Goal: Task Accomplishment & Management: Use online tool/utility

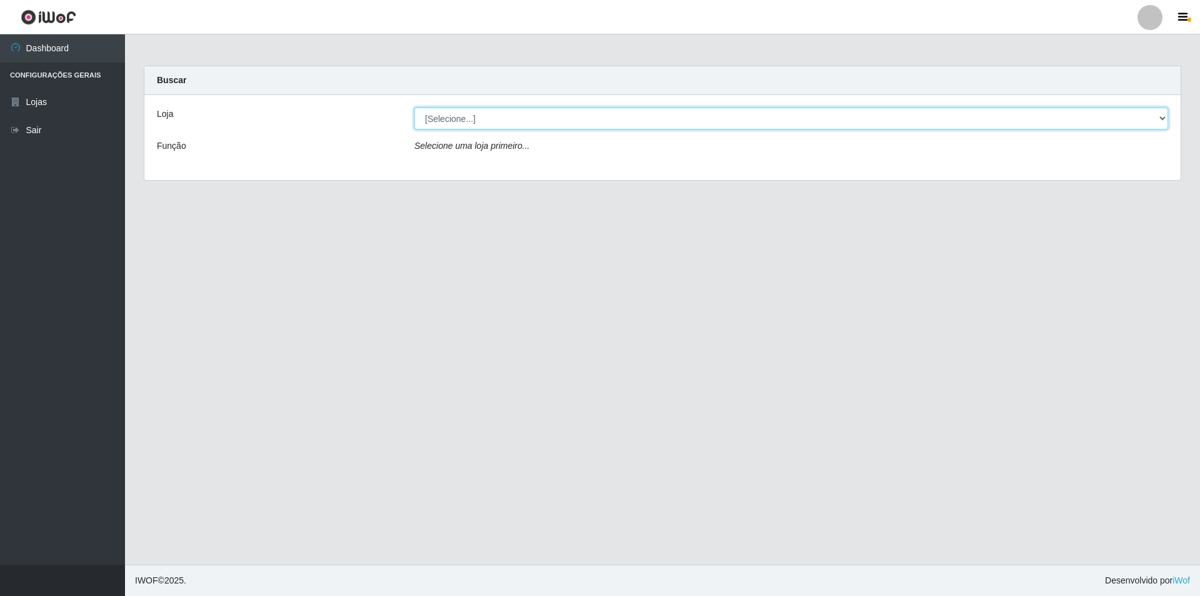
click at [493, 122] on select "[Selecione...] Atacado Vem - Loja 31 [GEOGRAPHIC_DATA]" at bounding box center [791, 119] width 754 height 22
select select "437"
click at [414, 108] on select "[Selecione...] Atacado Vem - Loja 31 [GEOGRAPHIC_DATA]" at bounding box center [791, 119] width 754 height 22
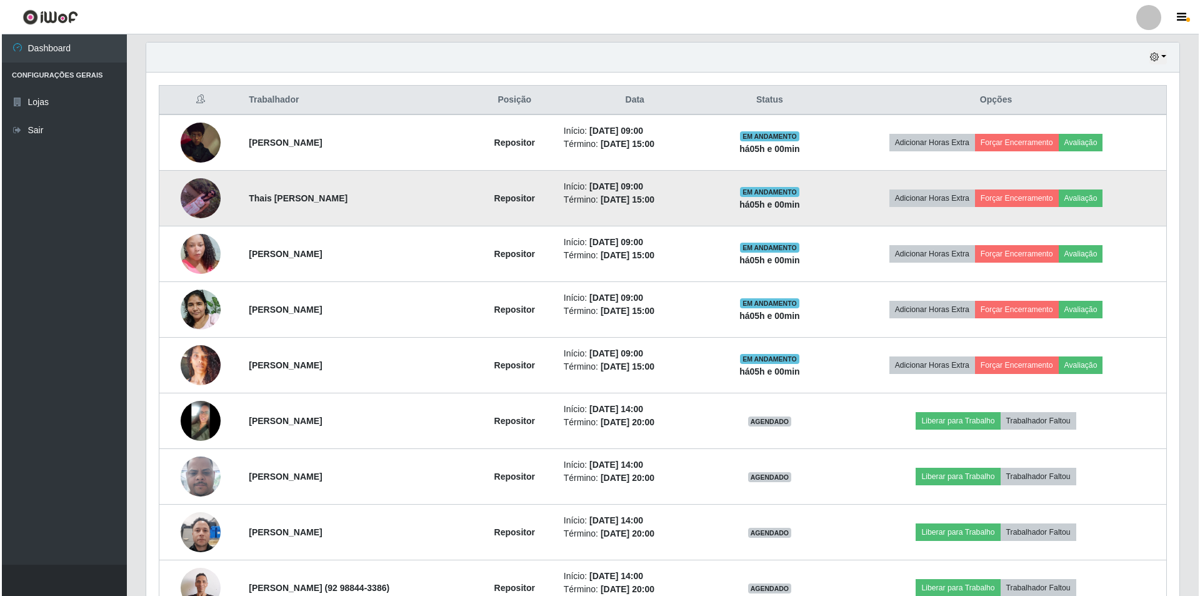
scroll to position [438, 0]
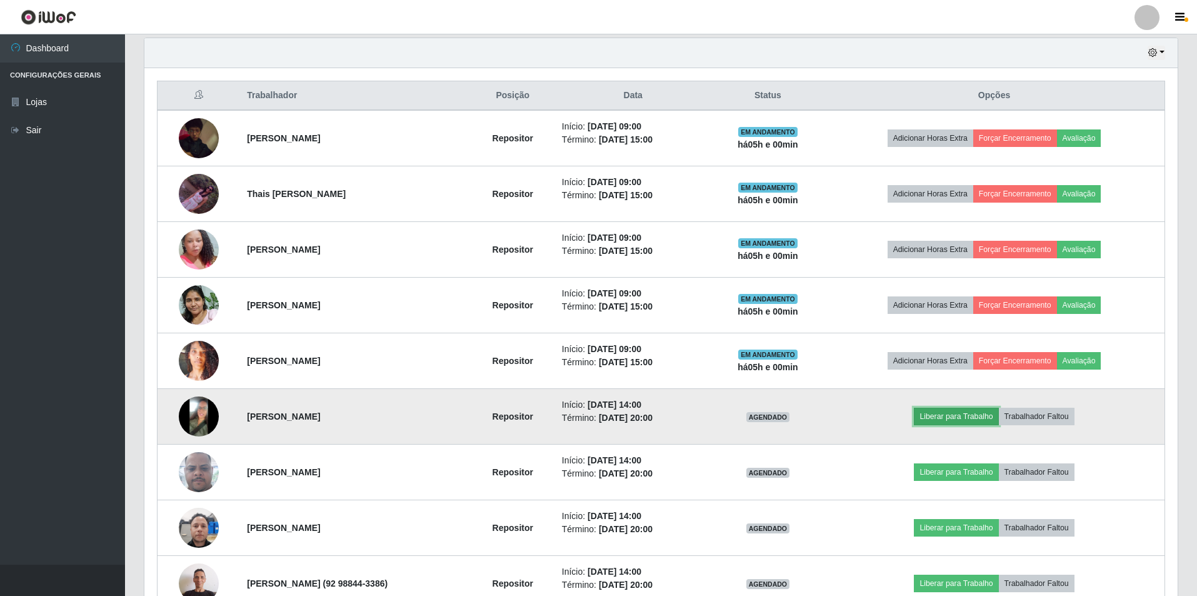
click at [984, 408] on button "Liberar para Trabalho" at bounding box center [956, 417] width 84 height 18
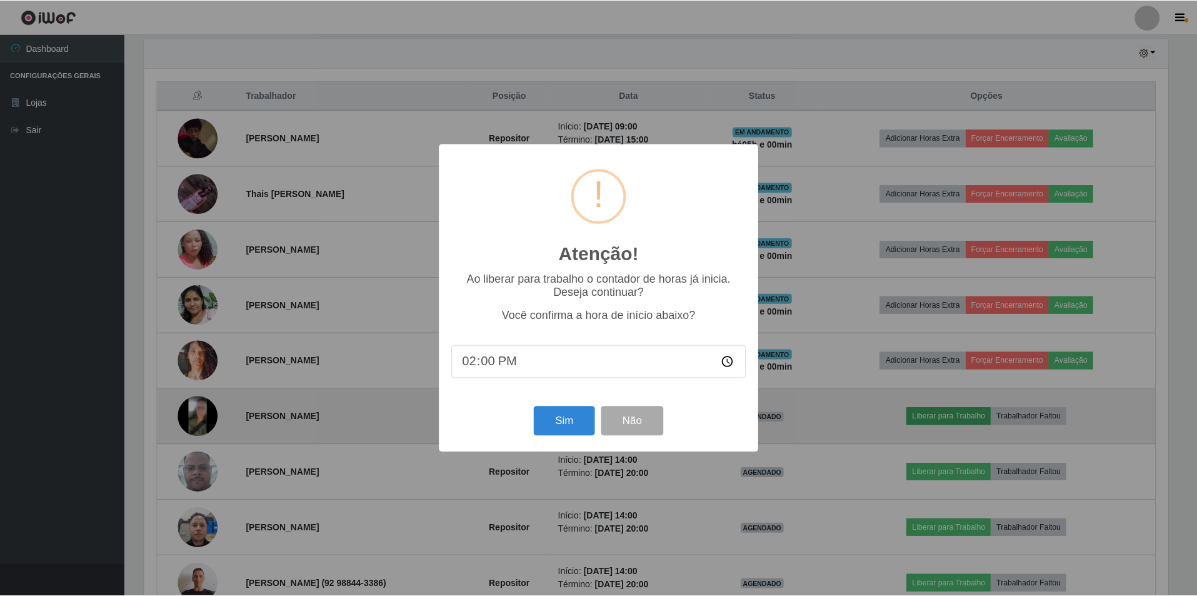
scroll to position [259, 1027]
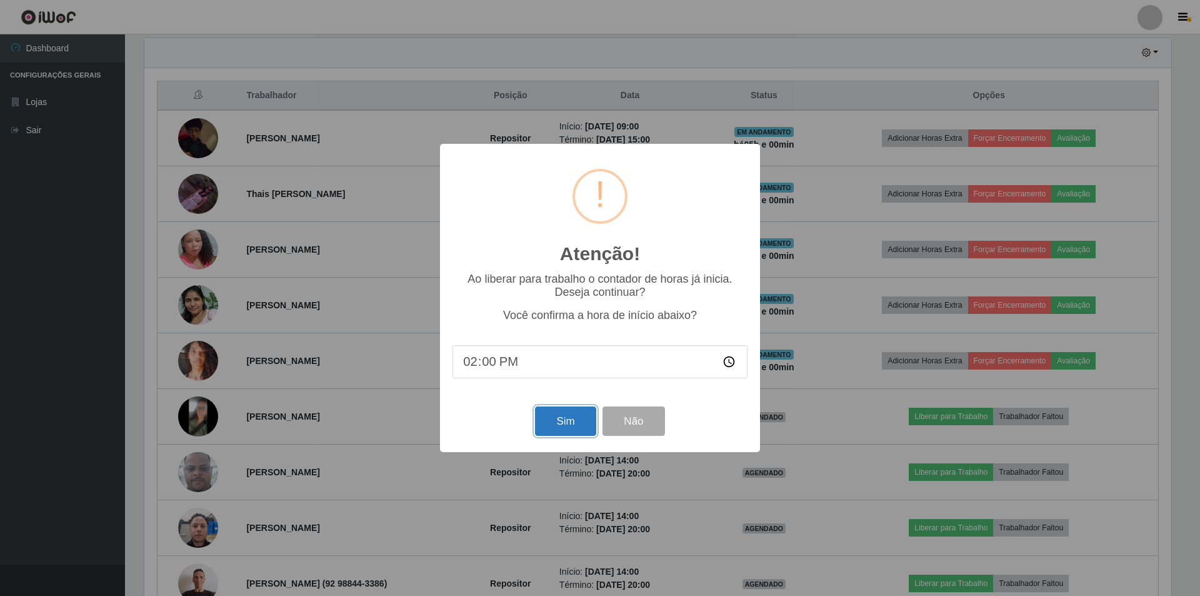
click at [564, 421] on button "Sim" at bounding box center [565, 420] width 61 height 29
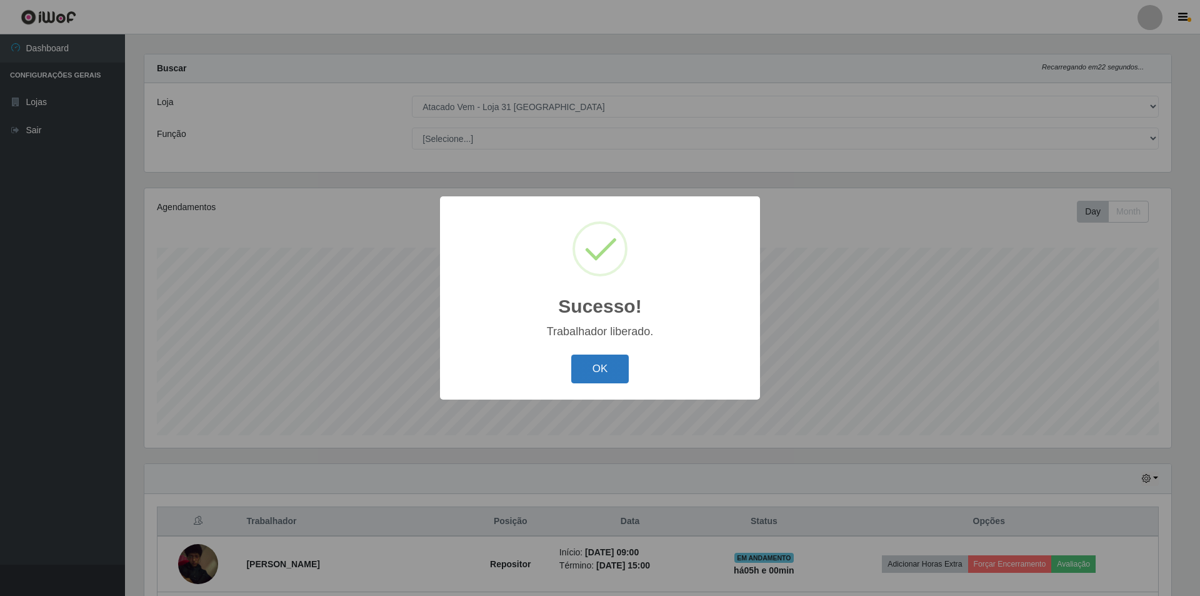
click at [588, 378] on button "OK" at bounding box center [600, 368] width 58 height 29
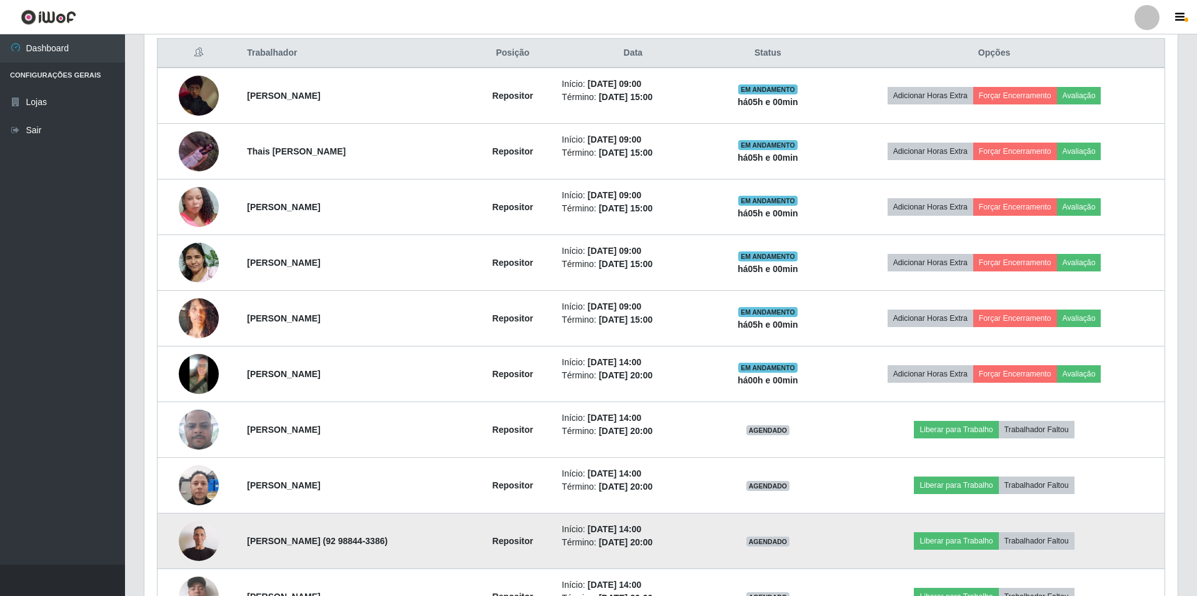
scroll to position [568, 0]
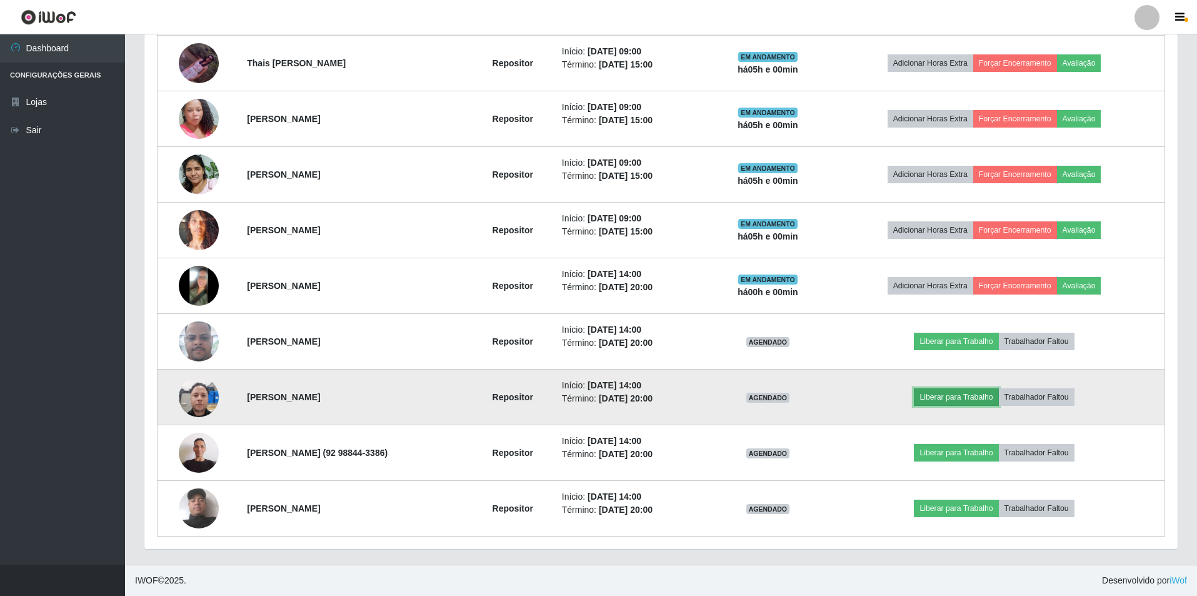
click at [959, 393] on button "Liberar para Trabalho" at bounding box center [956, 397] width 84 height 18
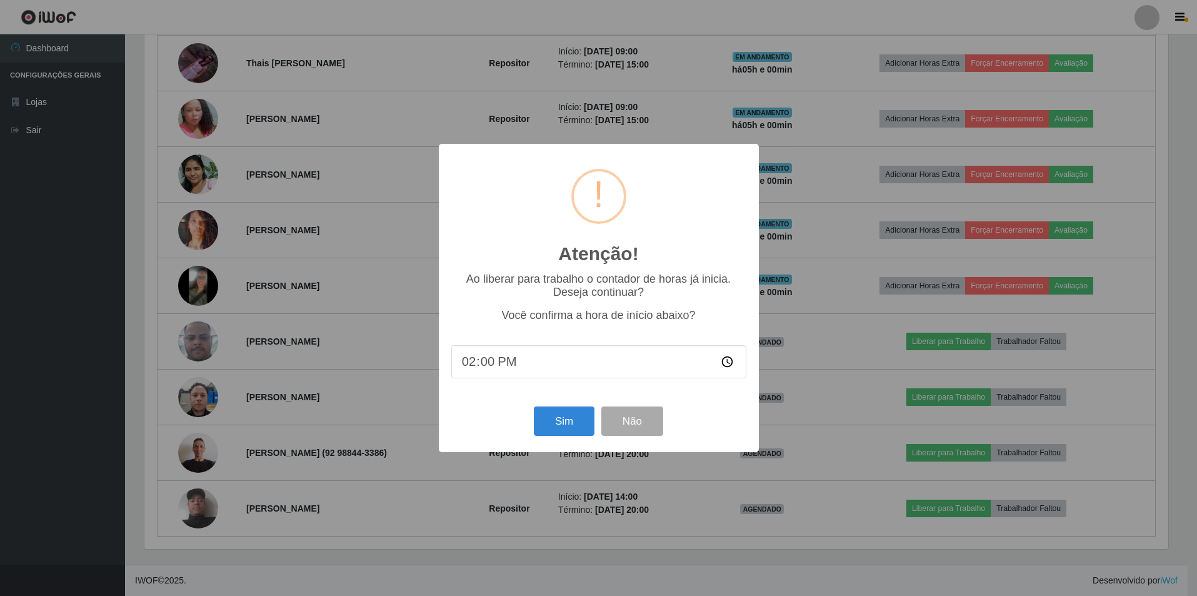
scroll to position [259, 1027]
click at [572, 425] on button "Sim" at bounding box center [565, 420] width 61 height 29
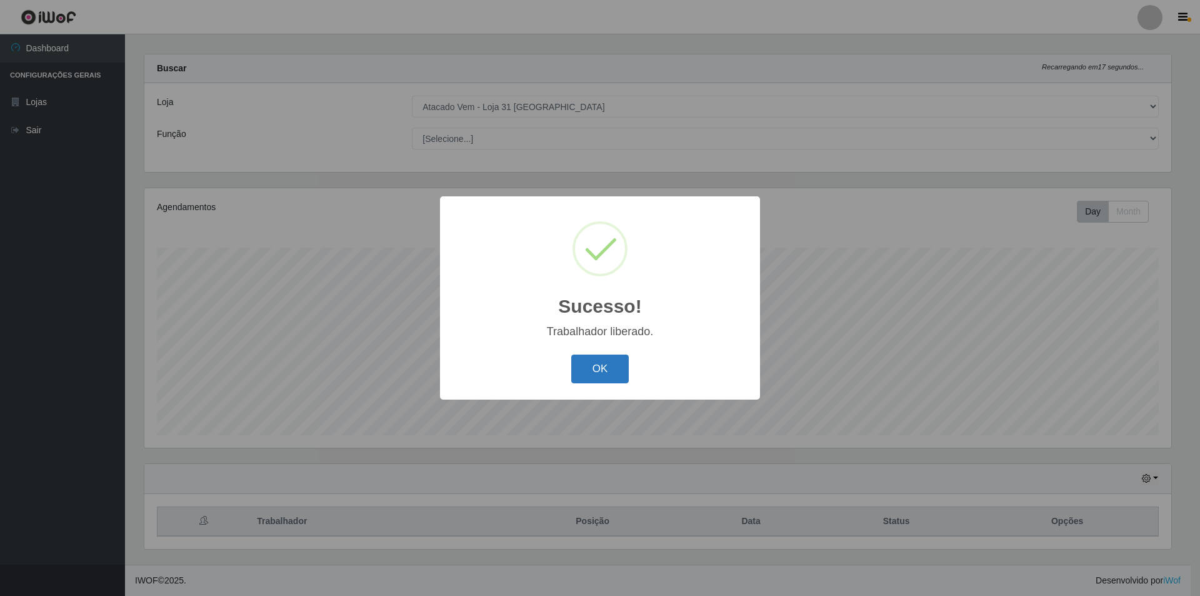
click at [588, 365] on button "OK" at bounding box center [600, 368] width 58 height 29
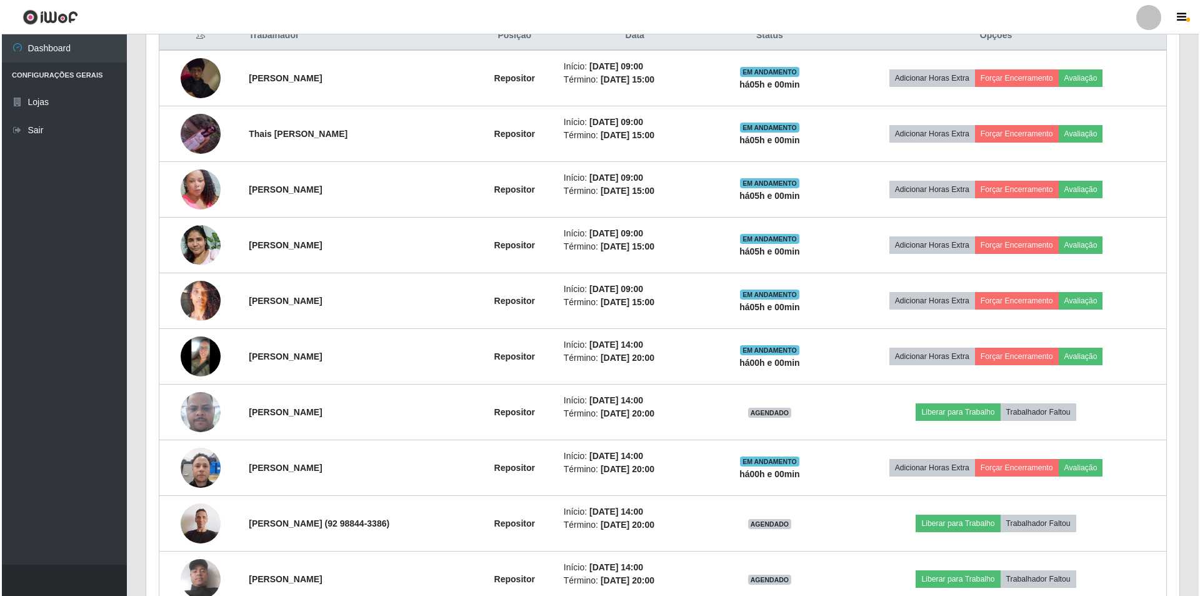
scroll to position [568, 0]
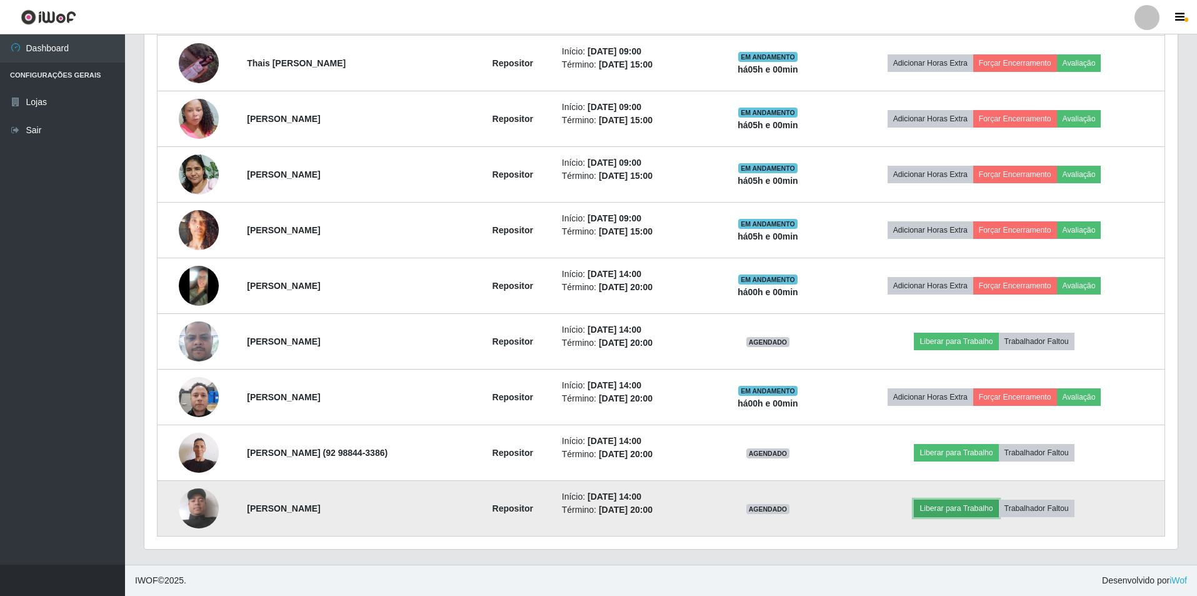
click at [989, 510] on button "Liberar para Trabalho" at bounding box center [956, 508] width 84 height 18
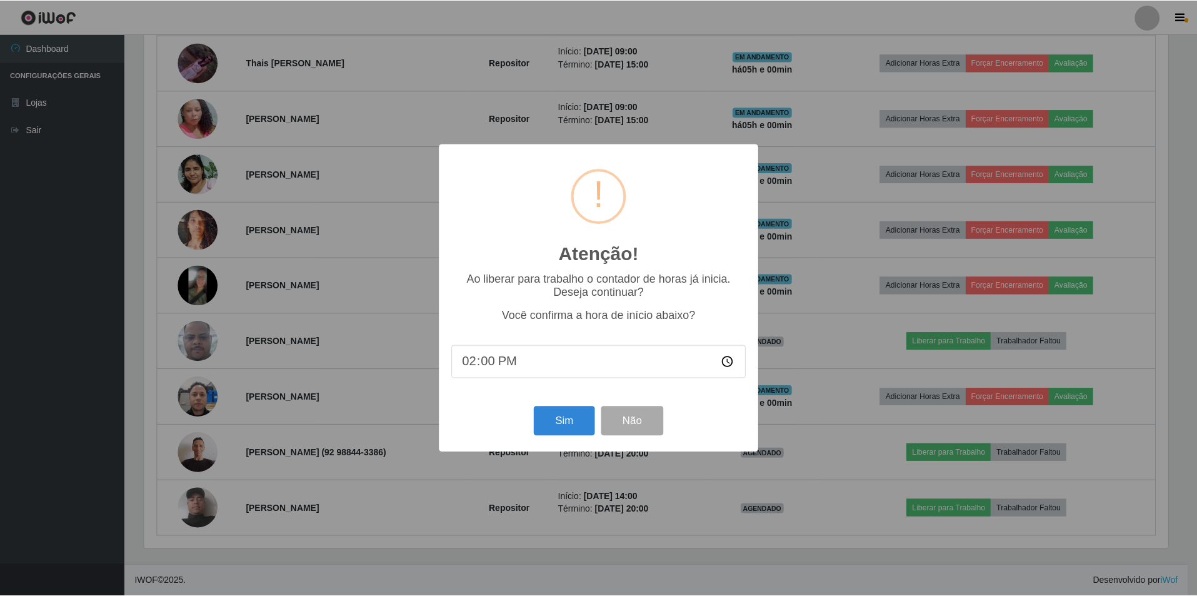
scroll to position [259, 1027]
click at [579, 424] on button "Sim" at bounding box center [565, 420] width 61 height 29
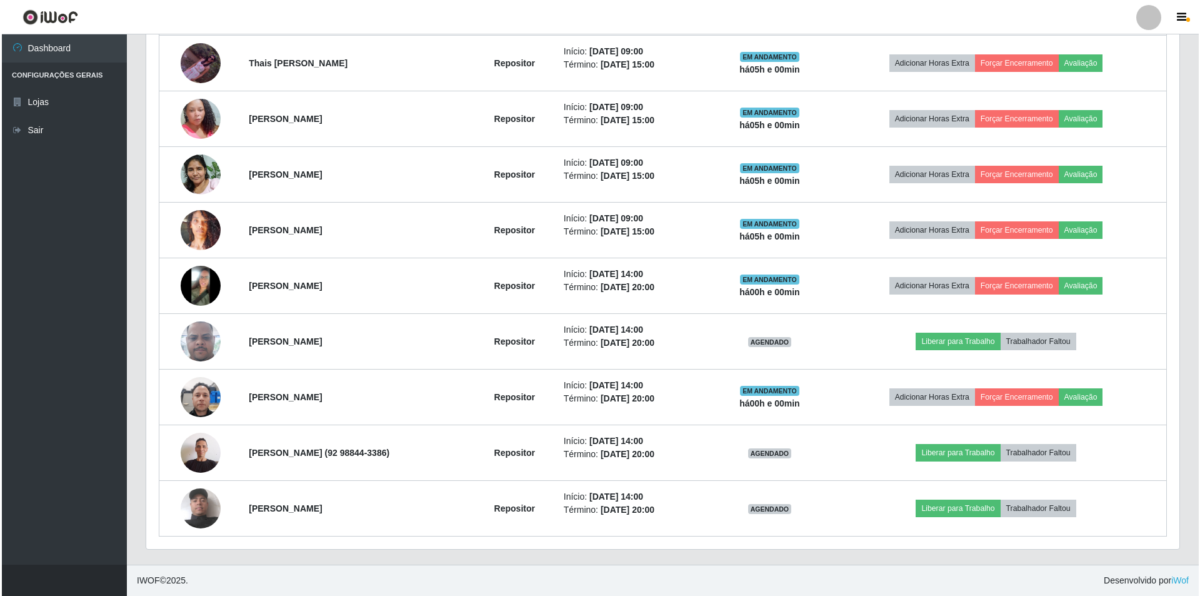
scroll to position [0, 0]
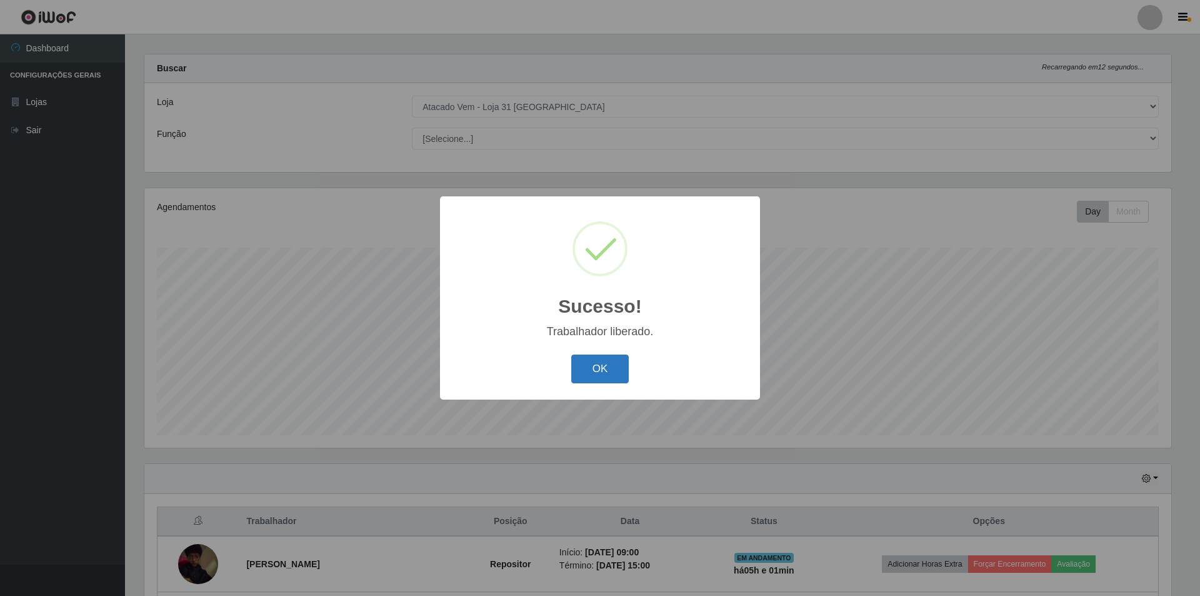
click at [594, 356] on button "OK" at bounding box center [600, 368] width 58 height 29
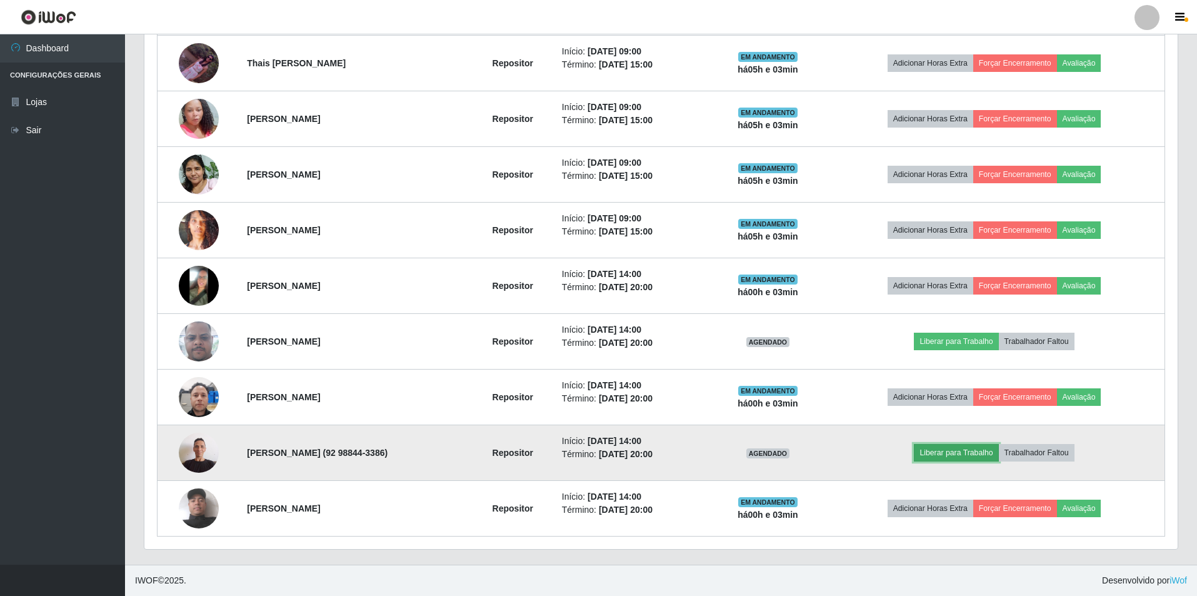
click at [966, 451] on button "Liberar para Trabalho" at bounding box center [956, 453] width 84 height 18
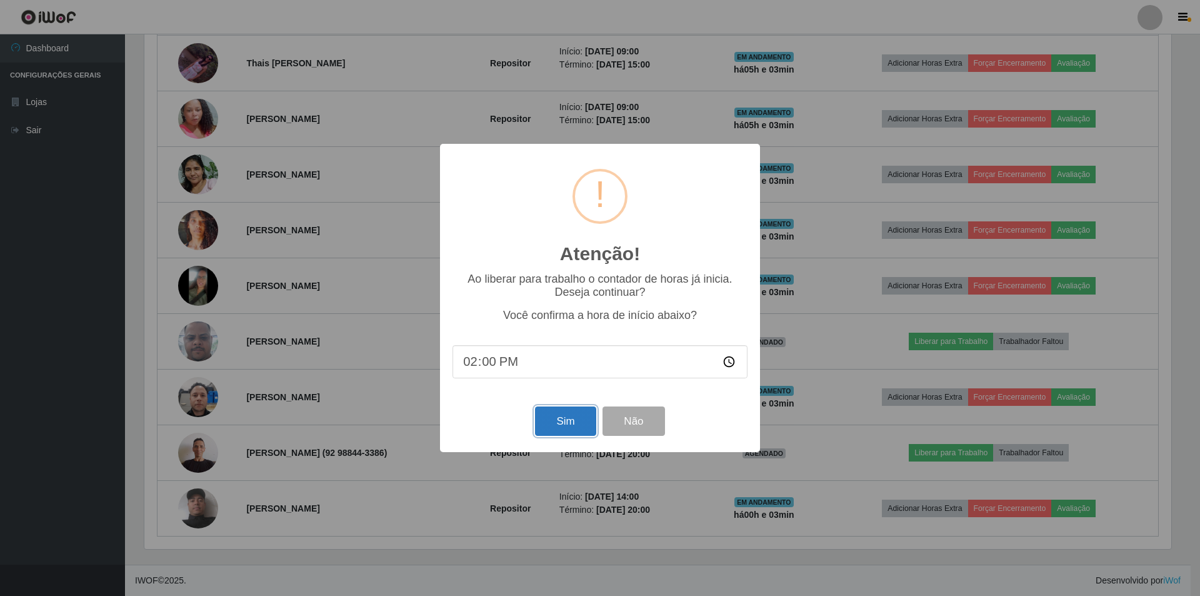
click at [578, 416] on button "Sim" at bounding box center [565, 420] width 61 height 29
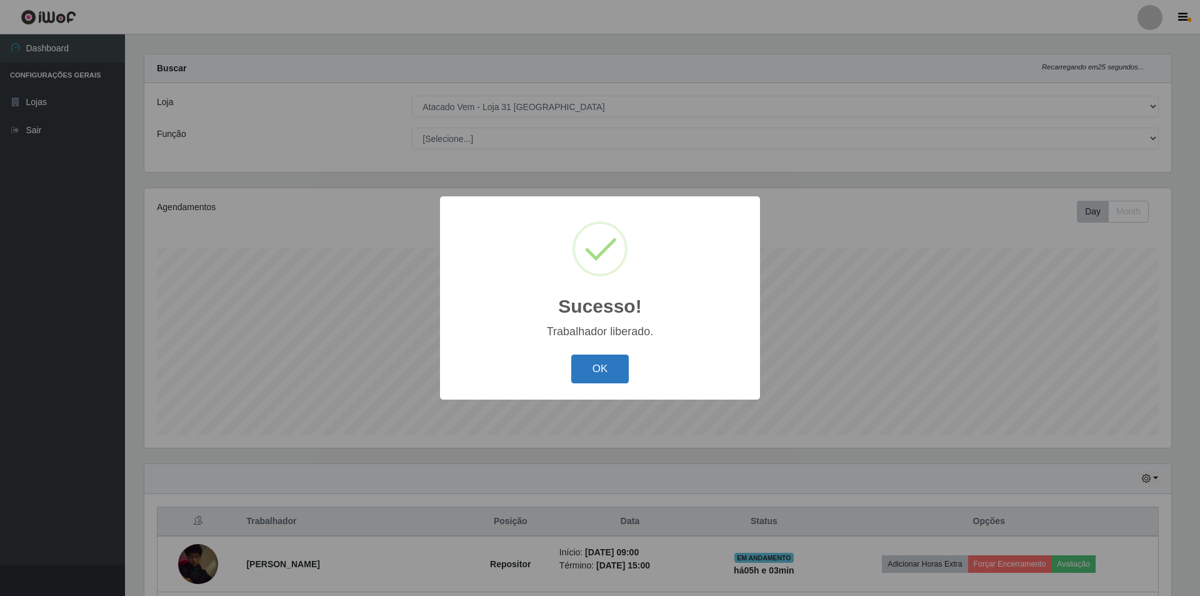
click at [585, 368] on button "OK" at bounding box center [600, 368] width 58 height 29
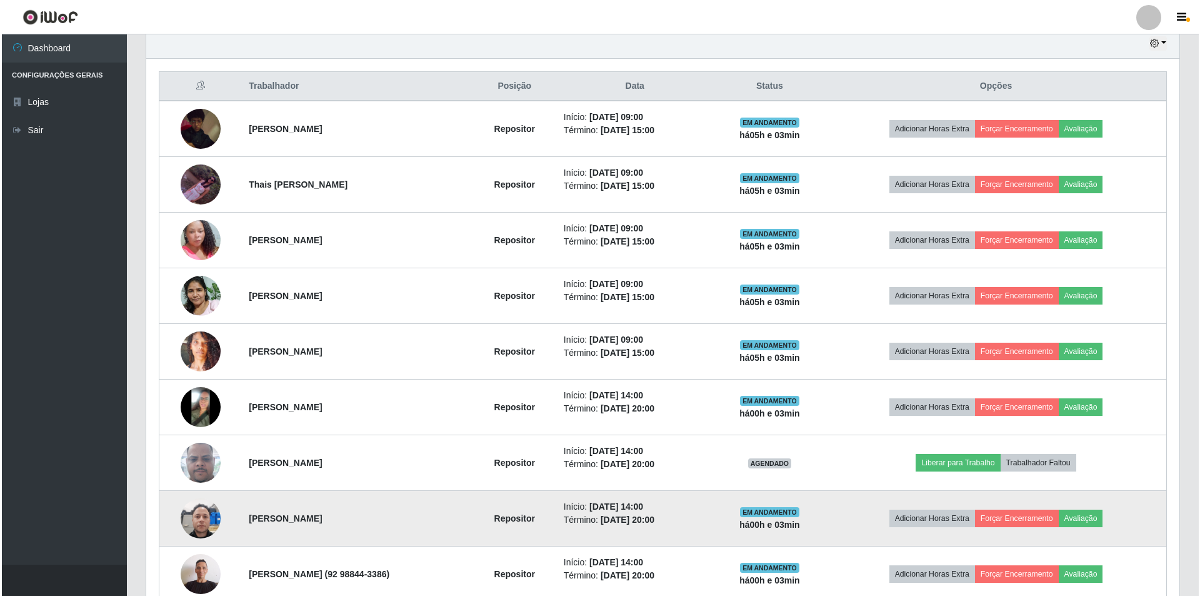
scroll to position [568, 0]
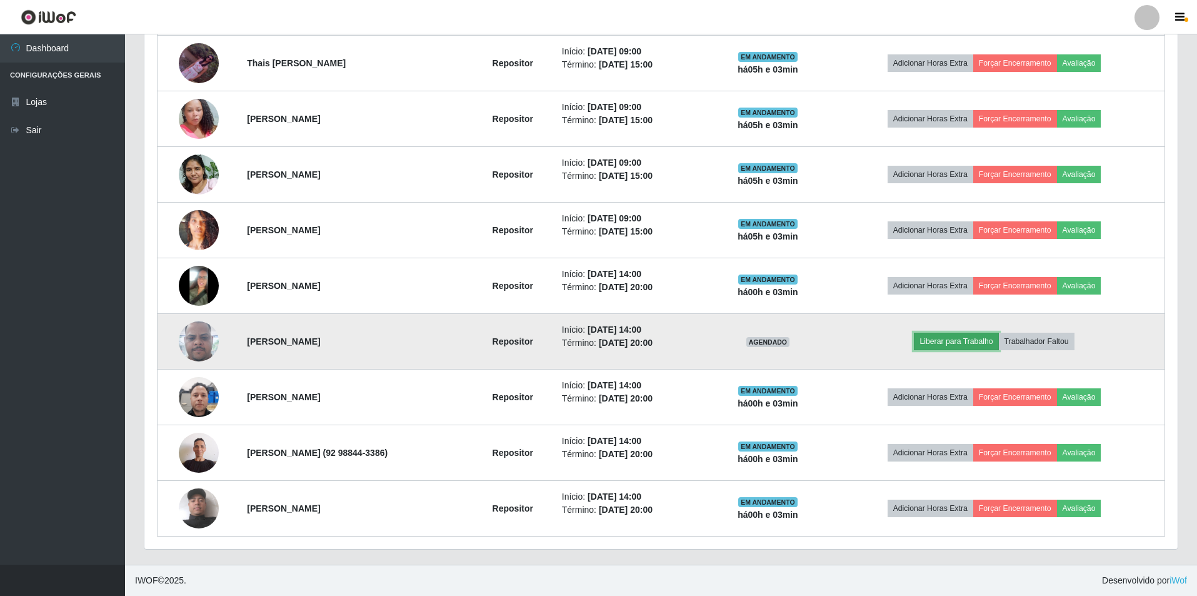
click at [953, 342] on button "Liberar para Trabalho" at bounding box center [956, 342] width 84 height 18
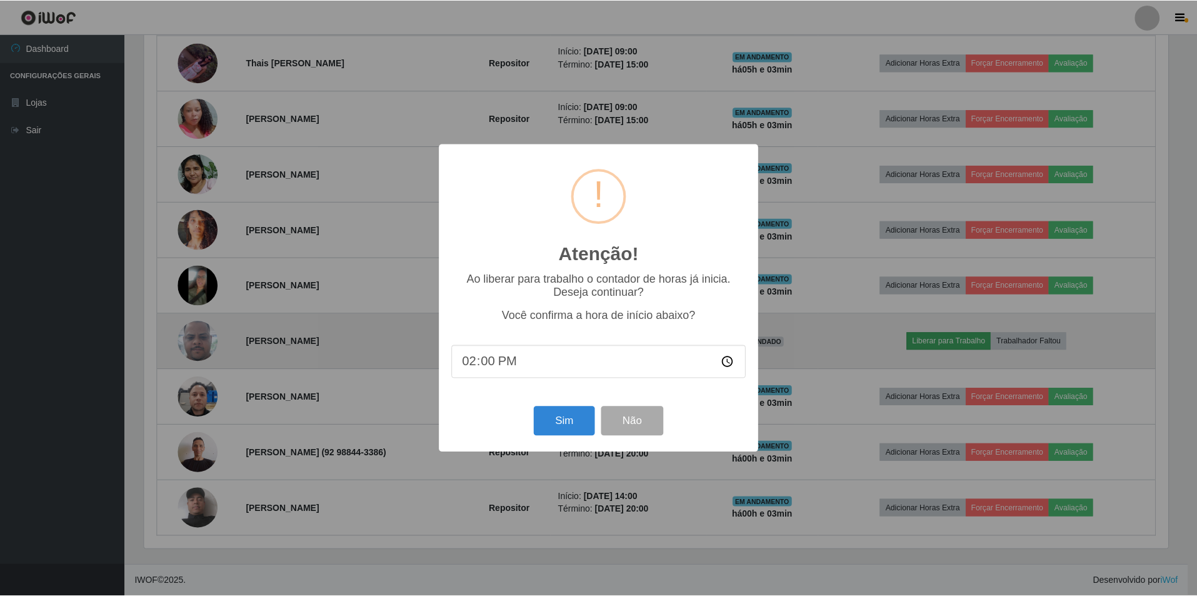
scroll to position [259, 1027]
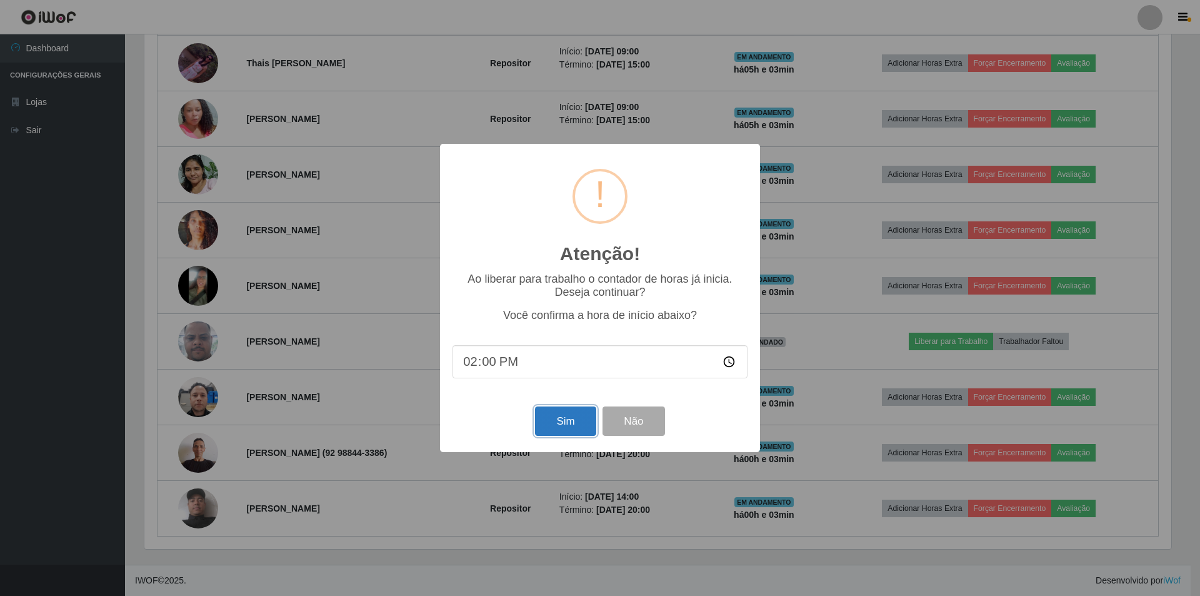
click at [562, 425] on button "Sim" at bounding box center [565, 420] width 61 height 29
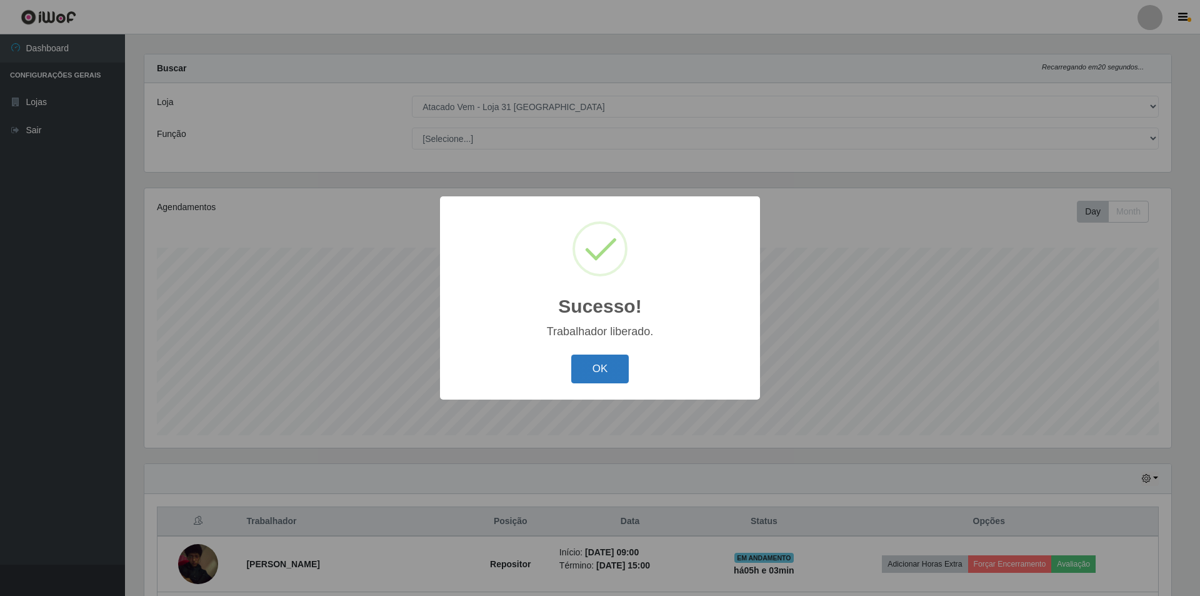
click at [613, 369] on button "OK" at bounding box center [600, 368] width 58 height 29
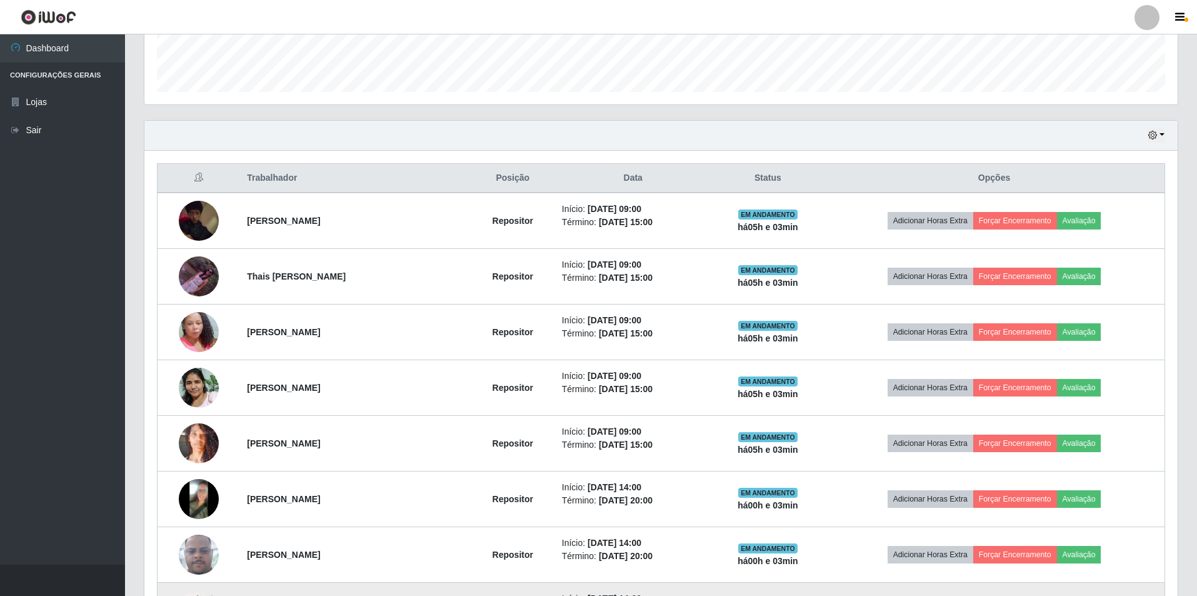
scroll to position [131, 0]
